Goal: Task Accomplishment & Management: Manage account settings

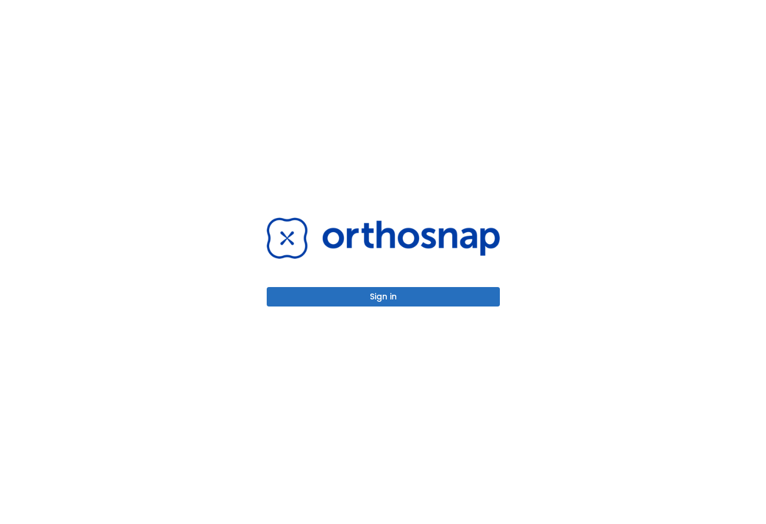
click at [429, 295] on button "Sign in" at bounding box center [383, 296] width 233 height 19
click at [421, 303] on button "Sign in" at bounding box center [383, 296] width 233 height 19
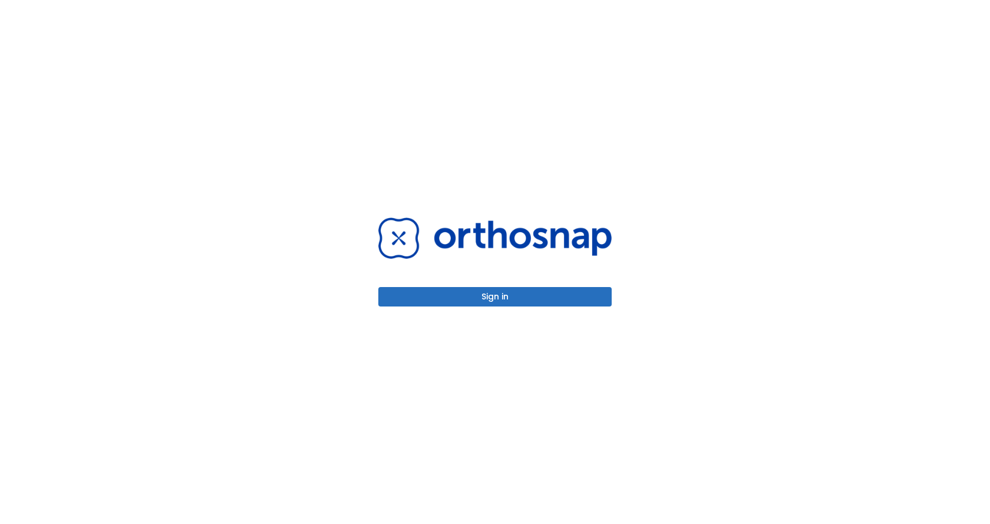
click at [511, 296] on button "Sign in" at bounding box center [494, 296] width 233 height 19
click at [500, 227] on img at bounding box center [494, 237] width 233 height 41
click at [494, 302] on button "Sign in" at bounding box center [494, 296] width 233 height 19
click at [499, 299] on button "Sign in" at bounding box center [494, 296] width 233 height 19
